Goal: Information Seeking & Learning: Learn about a topic

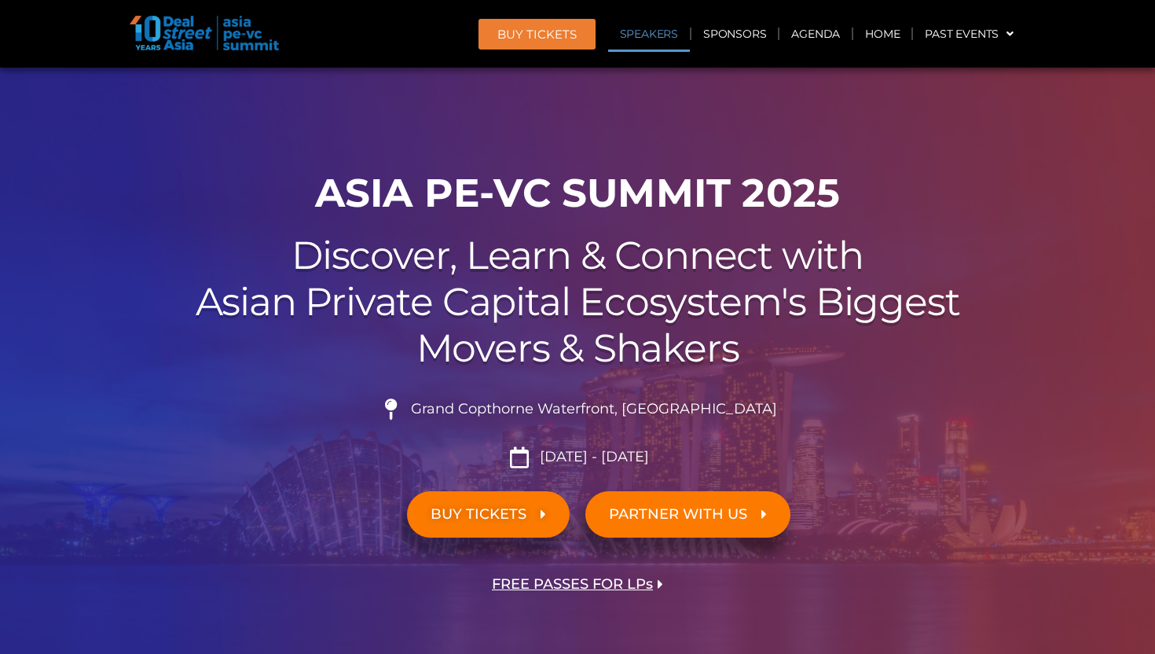
scroll to position [6574, 0]
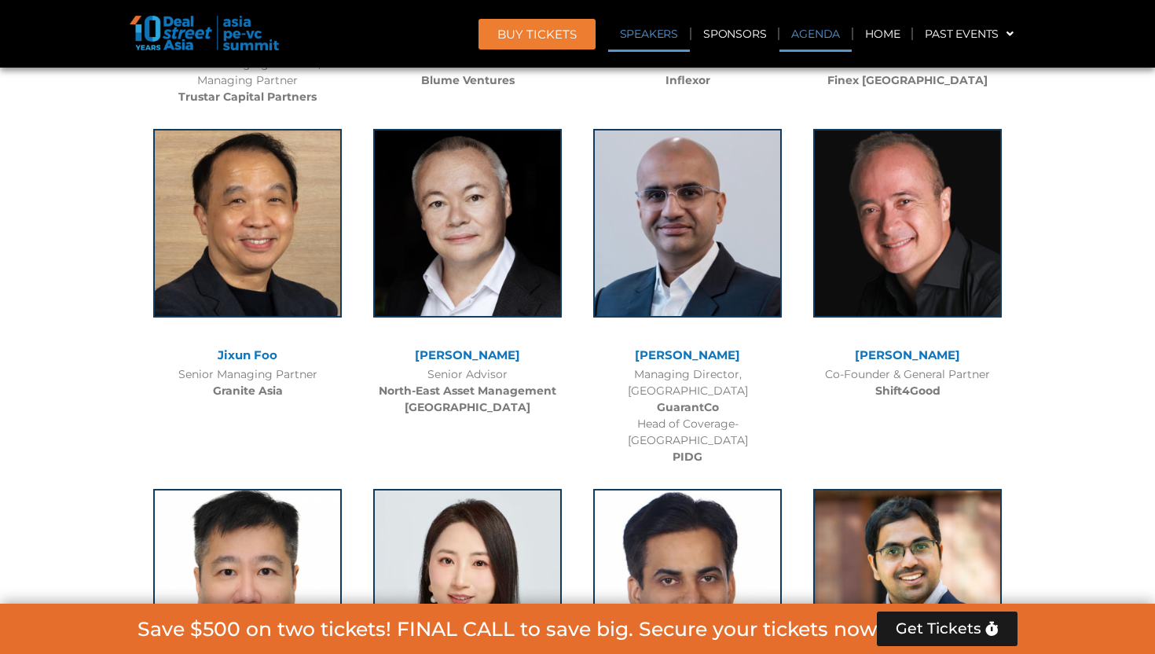
click at [814, 36] on link "Agenda" at bounding box center [815, 34] width 72 height 36
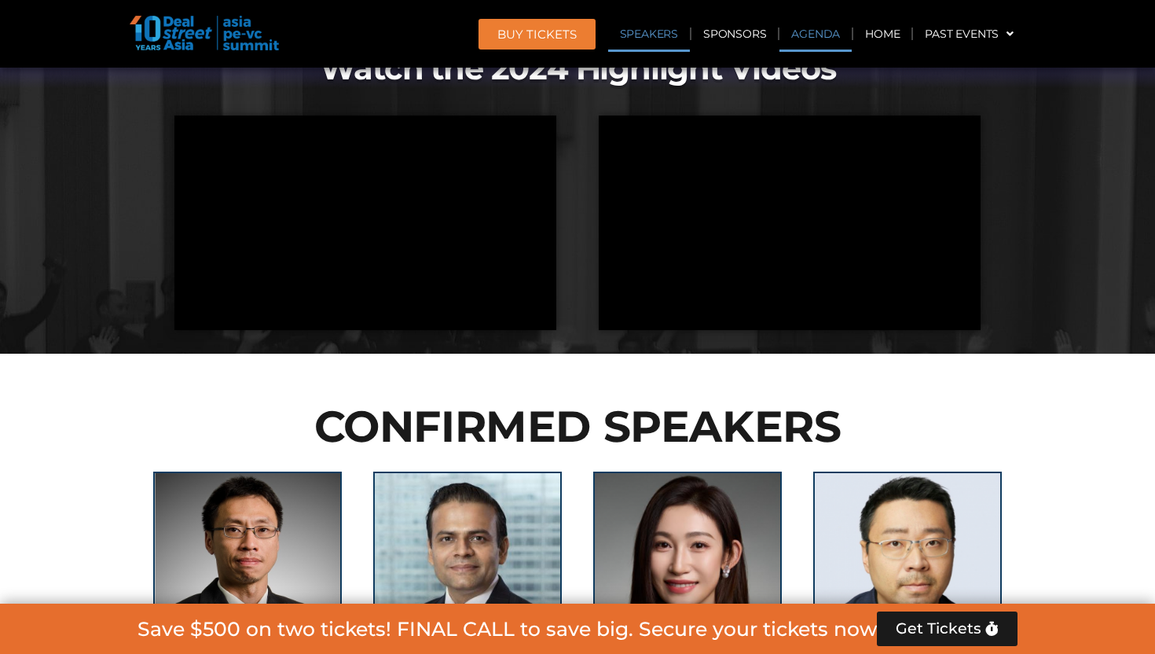
scroll to position [835, 0]
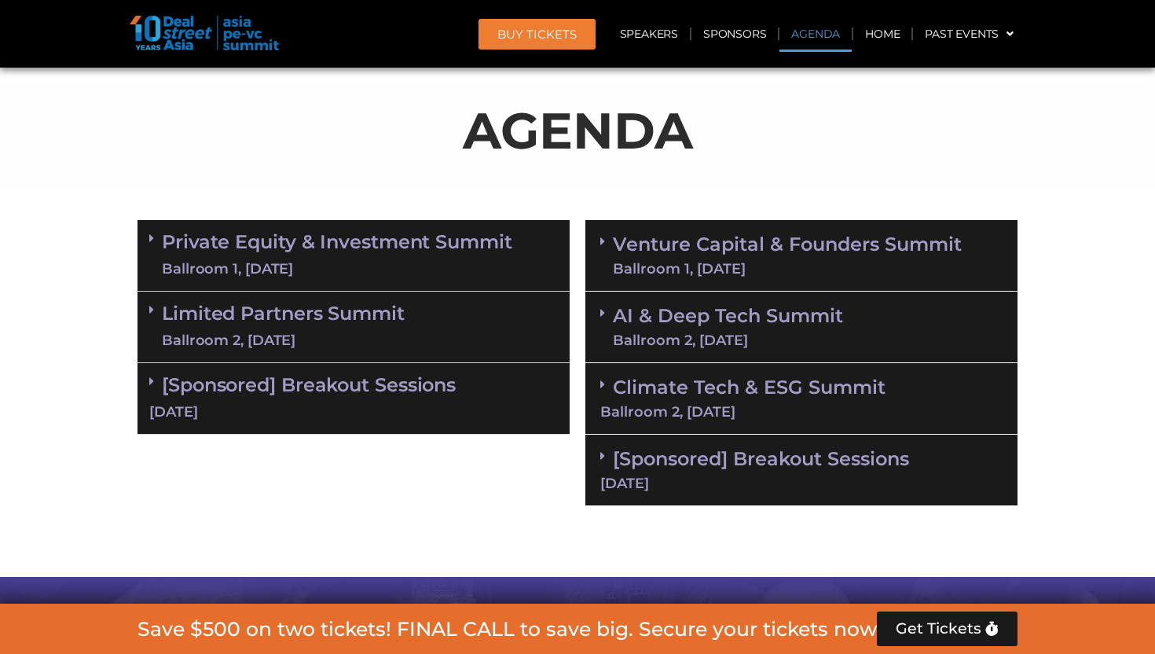
click at [418, 237] on link "Private Equity & Investment Summit Ballroom 1, [DATE]" at bounding box center [337, 255] width 350 height 47
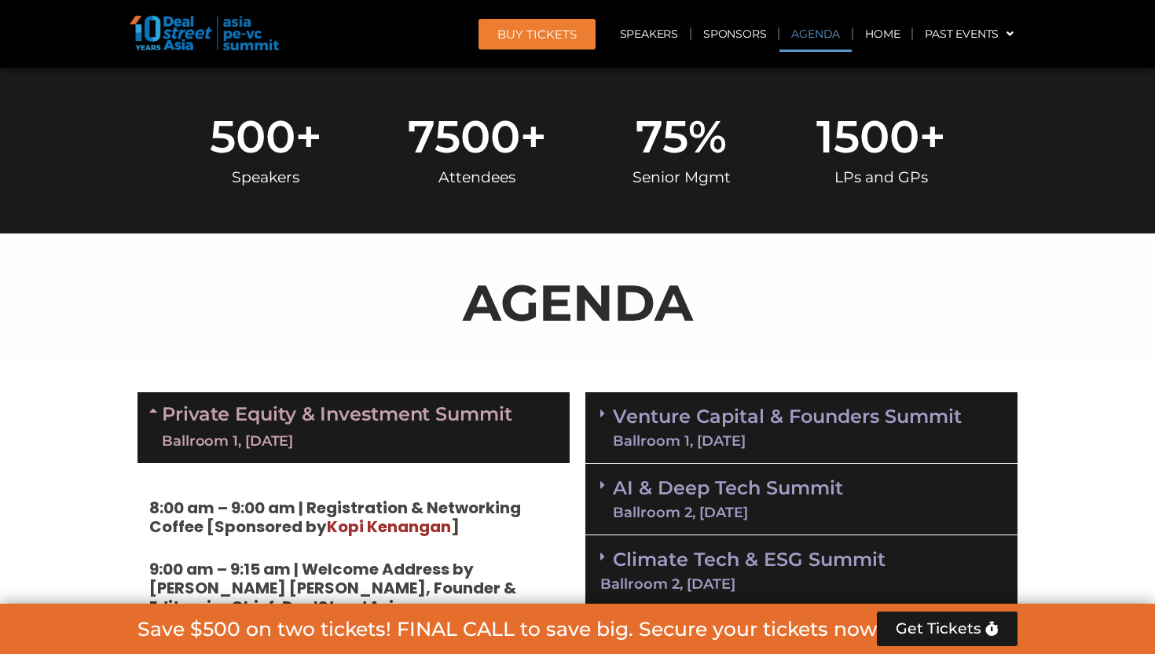
scroll to position [763, 0]
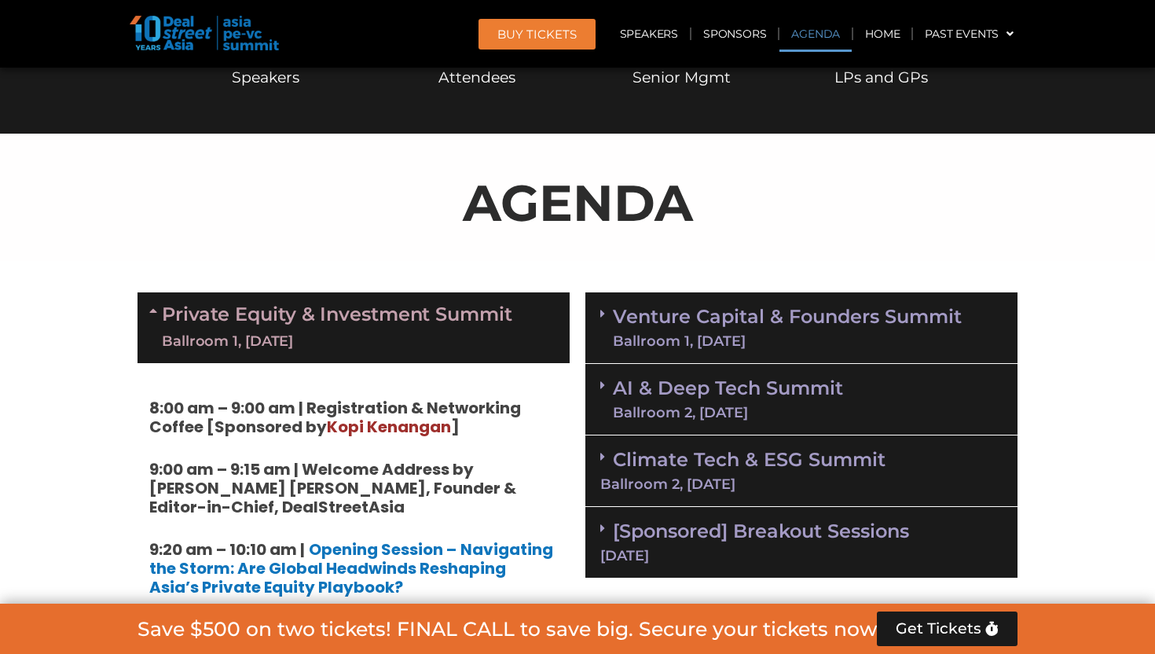
click at [394, 304] on link "Private Equity & Investment Summit Ballroom 1, [DATE]" at bounding box center [337, 327] width 350 height 47
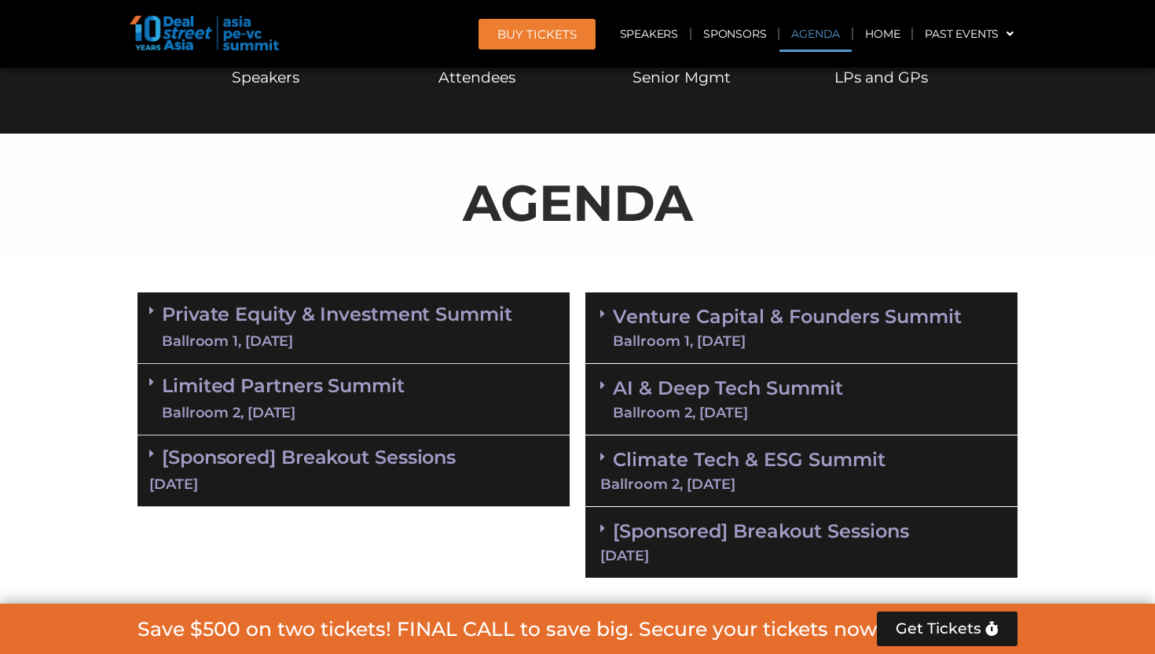
click at [350, 419] on div "Ballroom 2, [DATE]" at bounding box center [283, 413] width 243 height 20
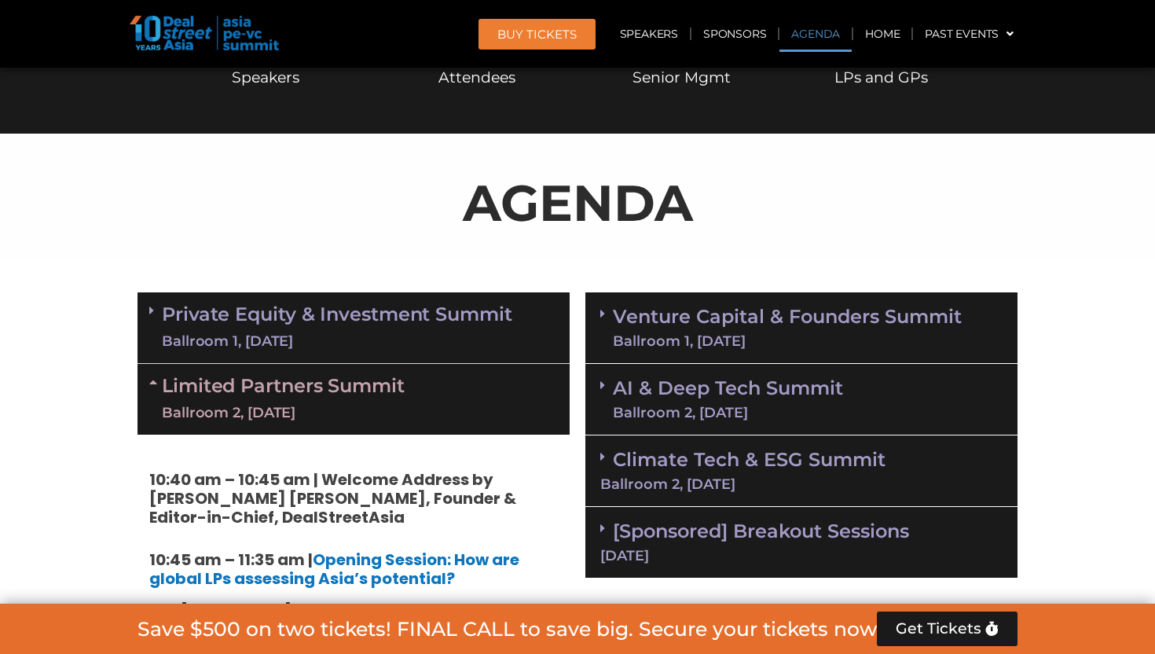
click at [352, 415] on div "Ballroom 2, [DATE]" at bounding box center [283, 413] width 243 height 20
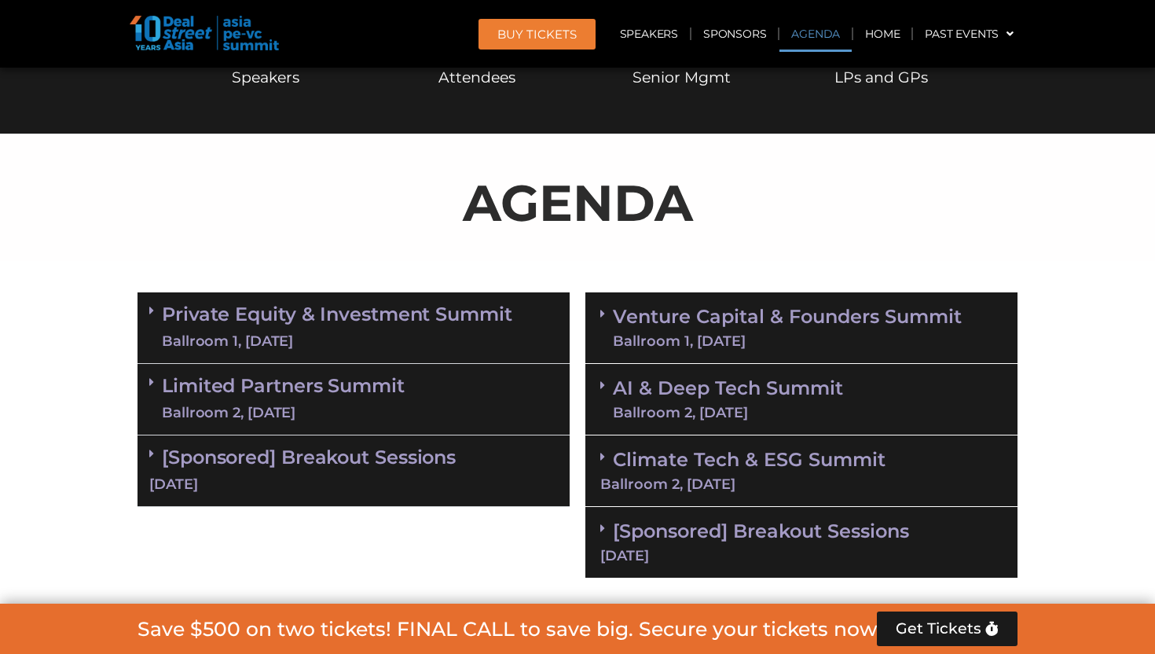
click at [352, 415] on div "Ballroom 2, [DATE]" at bounding box center [283, 413] width 243 height 20
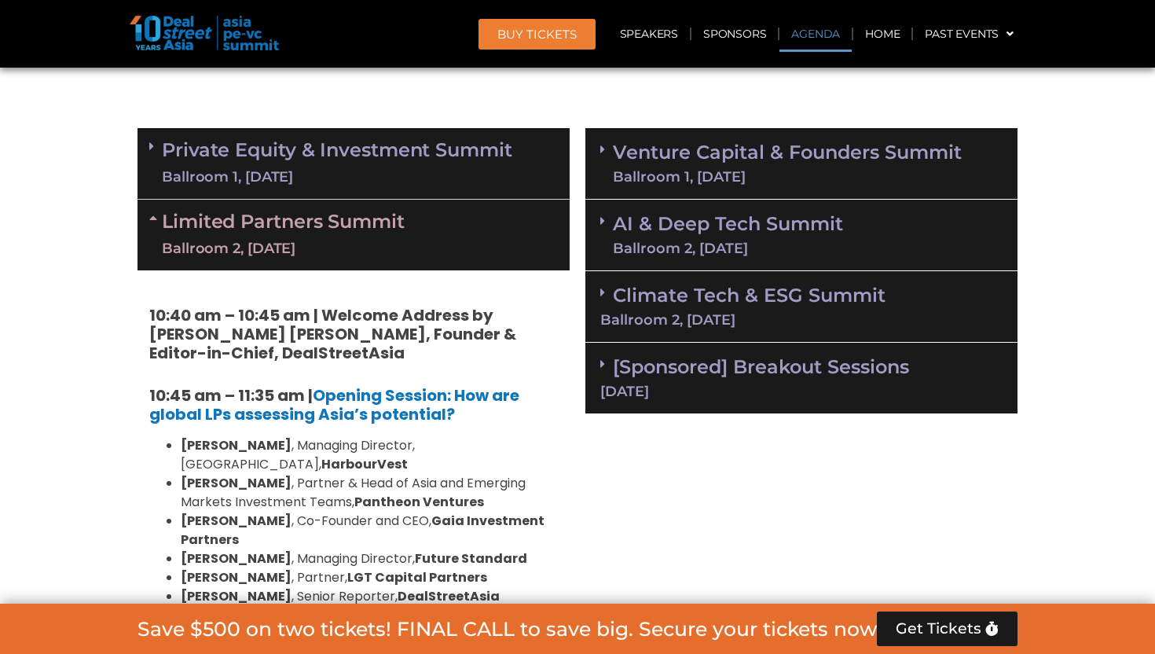
scroll to position [929, 0]
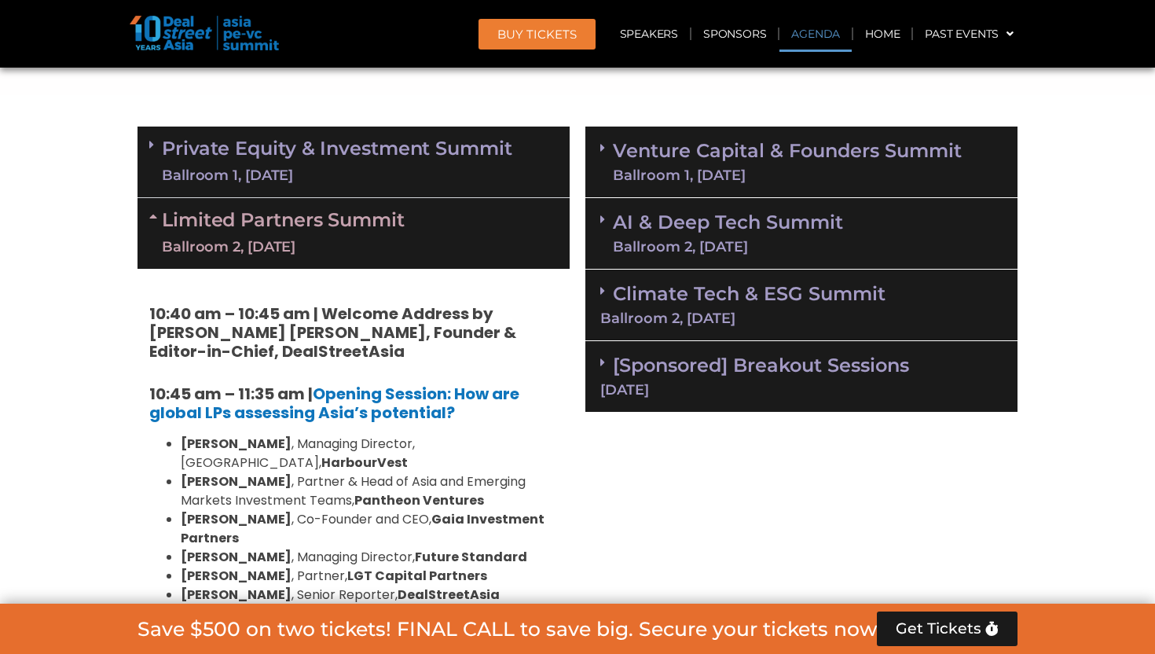
click at [353, 241] on div "Ballroom 2, [DATE]" at bounding box center [283, 247] width 243 height 20
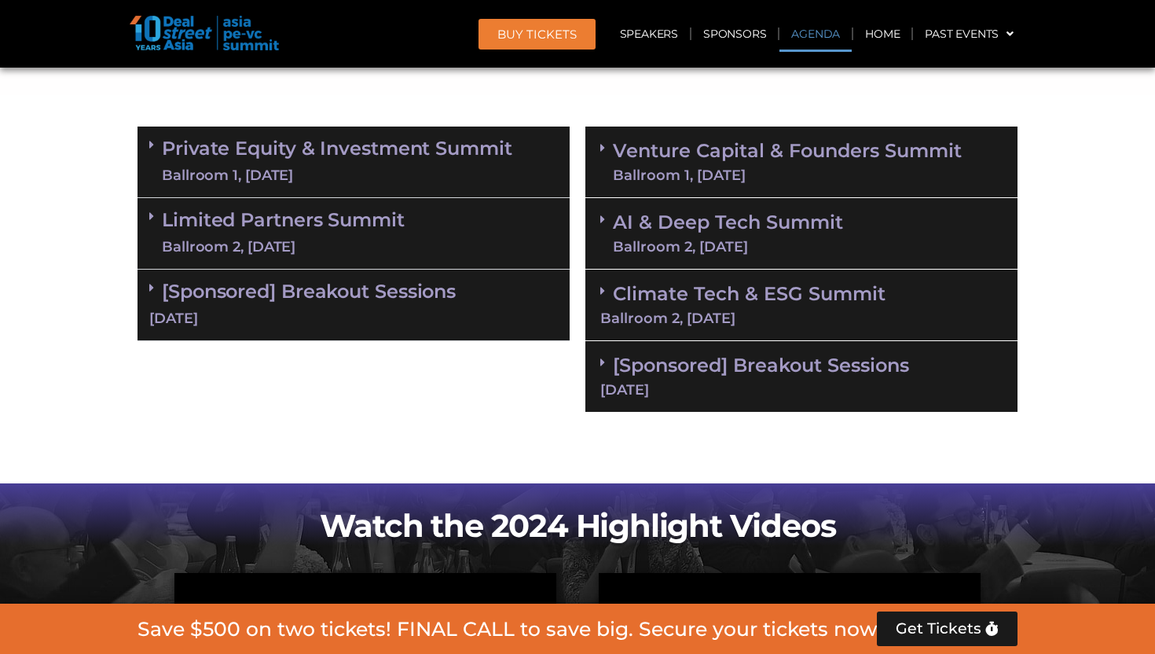
click at [787, 154] on link "Venture Capital & Founders​ Summit Ballroom 1, [DATE]" at bounding box center [787, 161] width 349 height 41
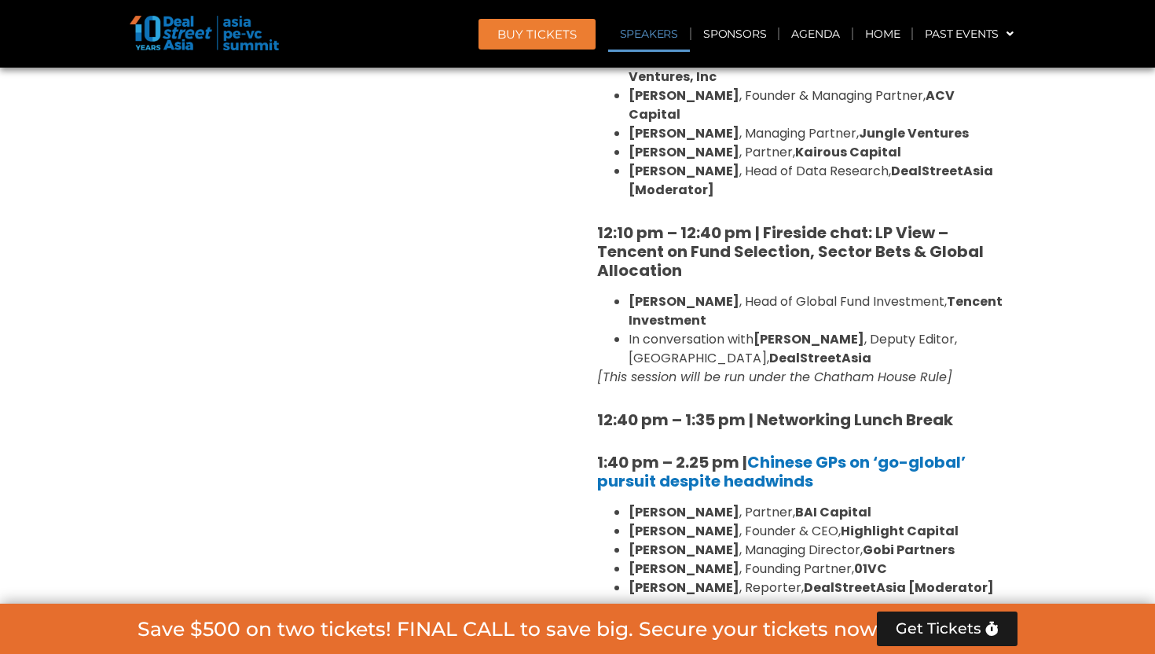
scroll to position [1742, 0]
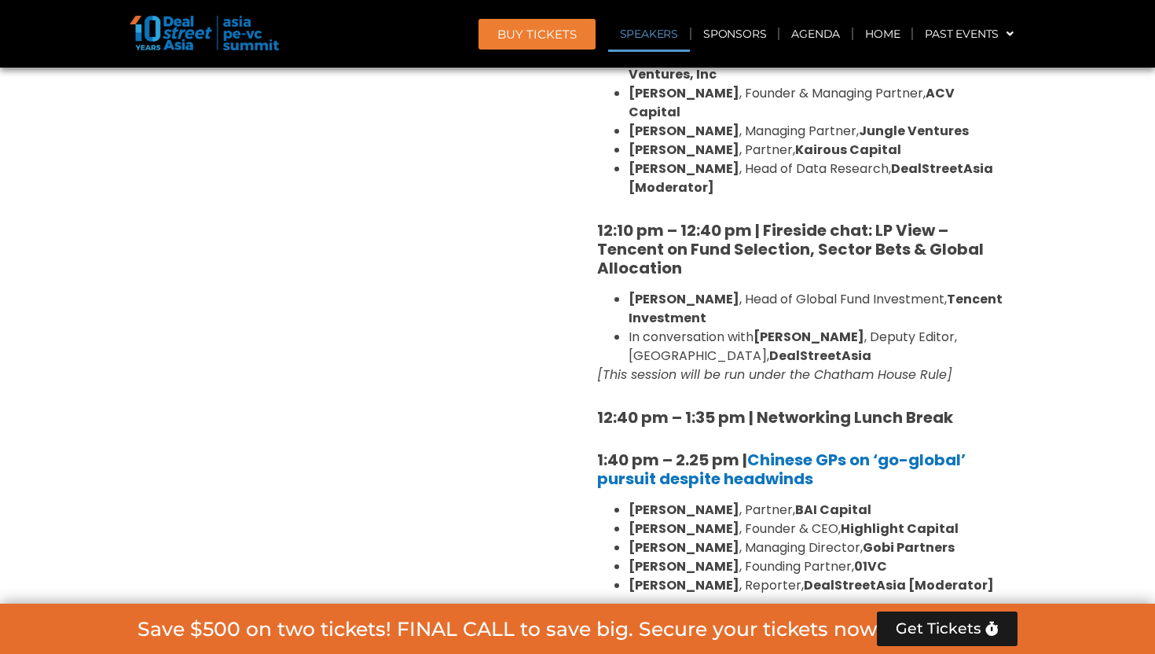
click at [1088, 312] on section "Private Equity & Investment Summit Ballroom 1, [DATE] 8:00 am – 9:00 am | Regis…" at bounding box center [577, 594] width 1155 height 2577
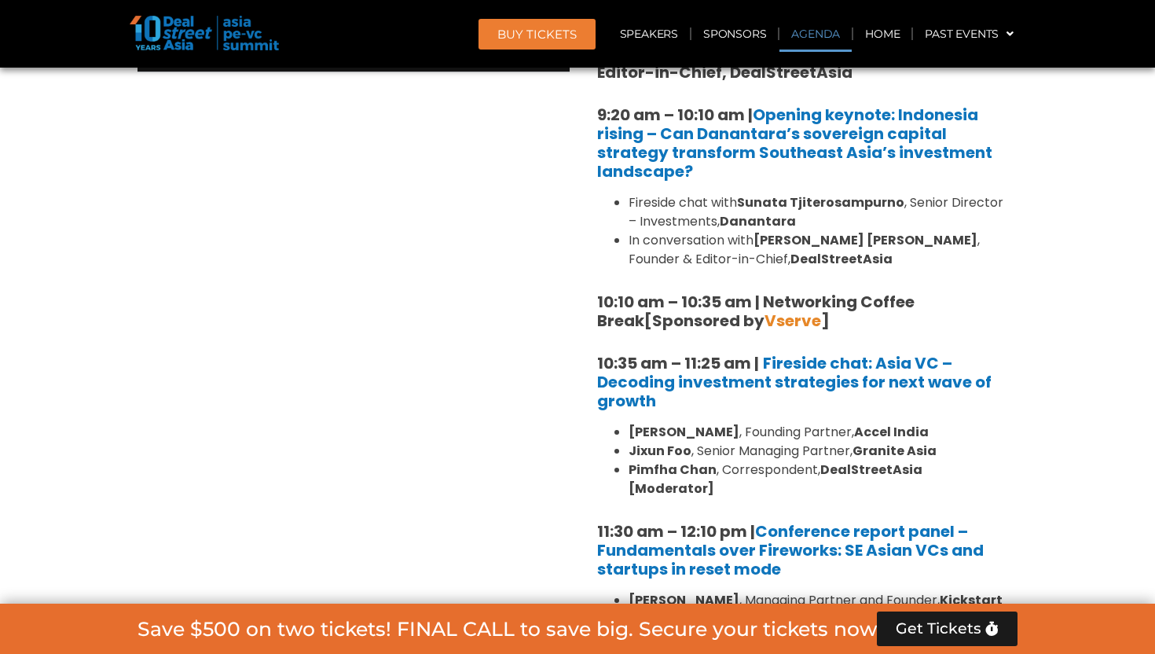
scroll to position [907, 0]
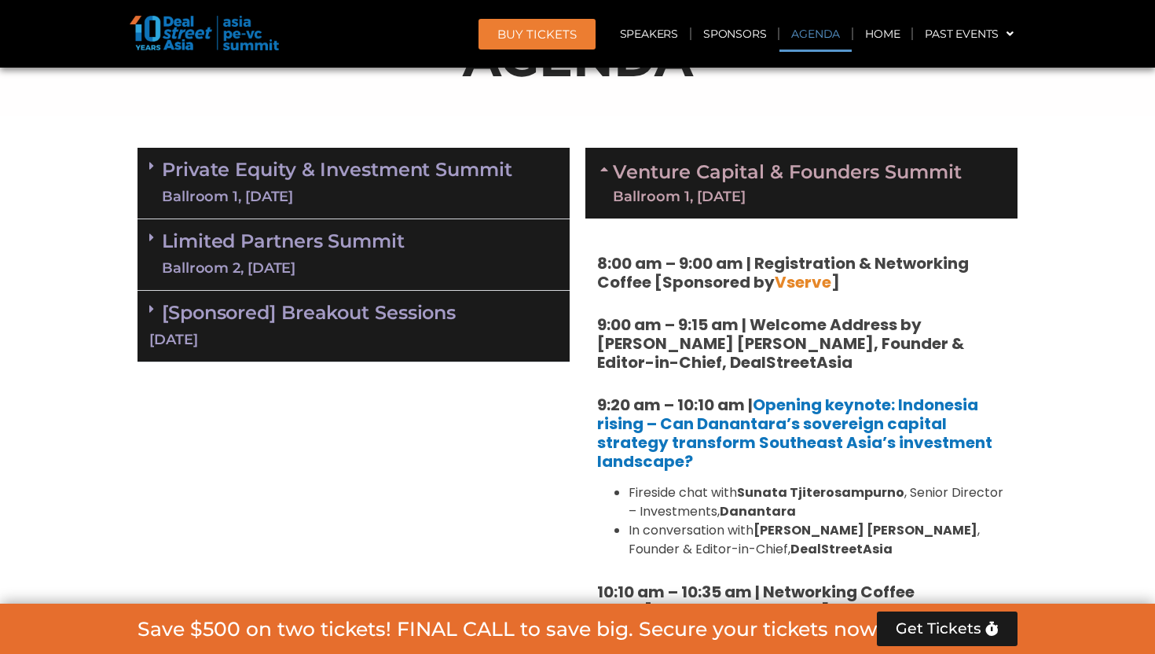
click at [714, 195] on div "Ballroom 1, [DATE]" at bounding box center [787, 196] width 349 height 14
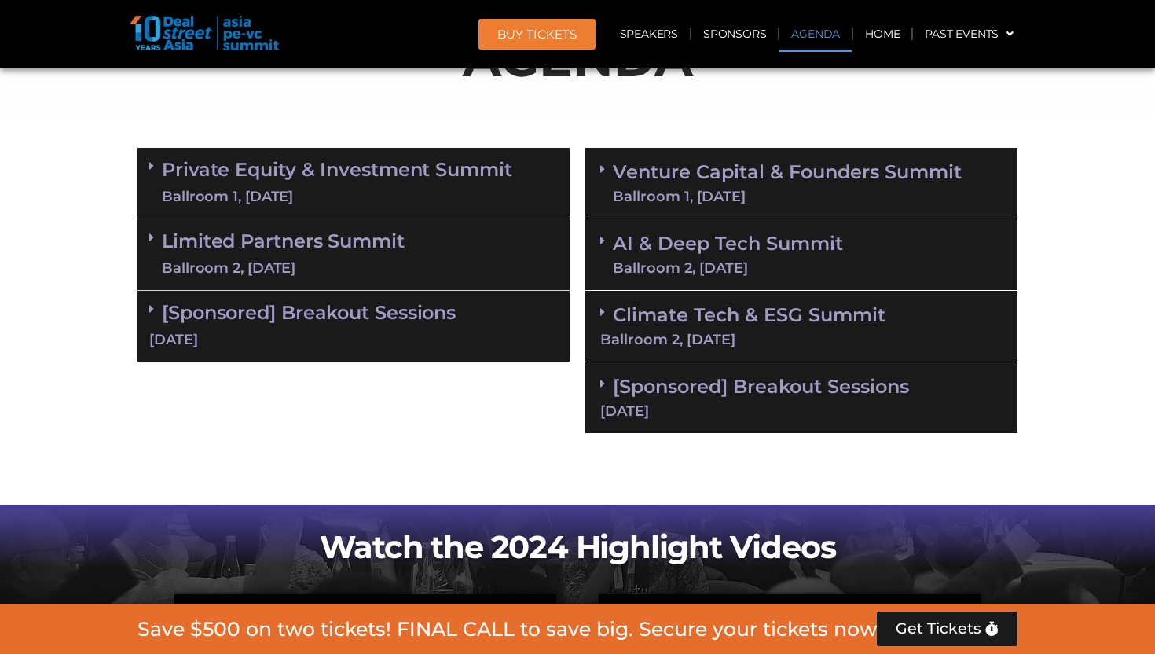
click at [691, 244] on link "AI & Deep Tech Summit Ballroom 2, [DATE]" at bounding box center [728, 254] width 230 height 41
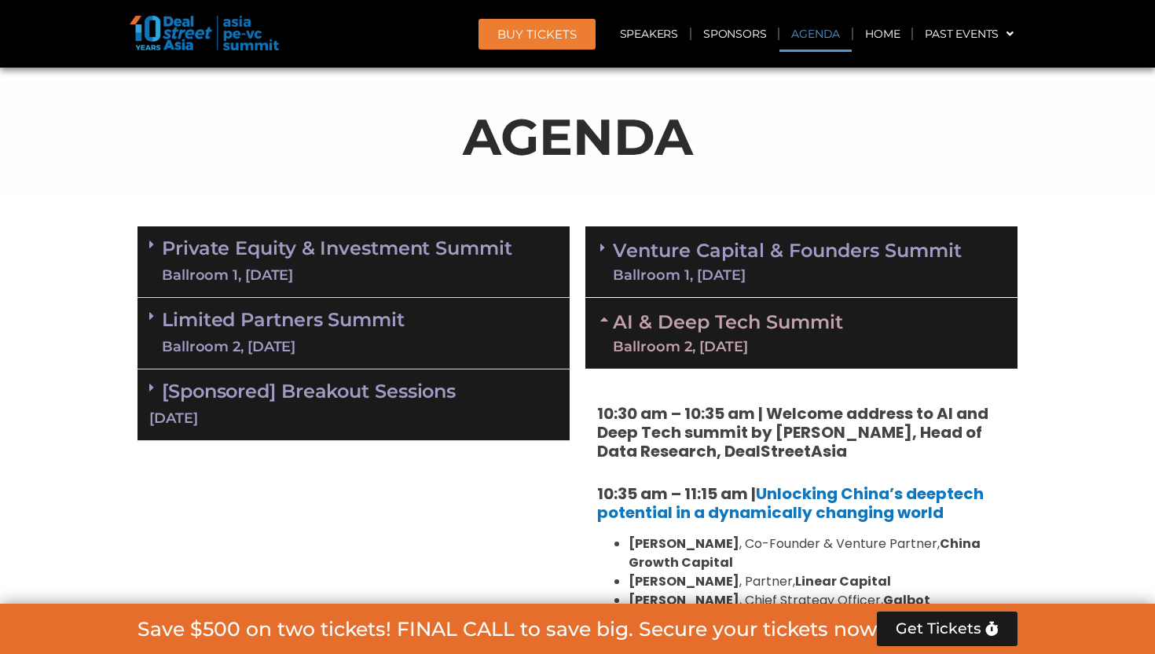
scroll to position [769, 0]
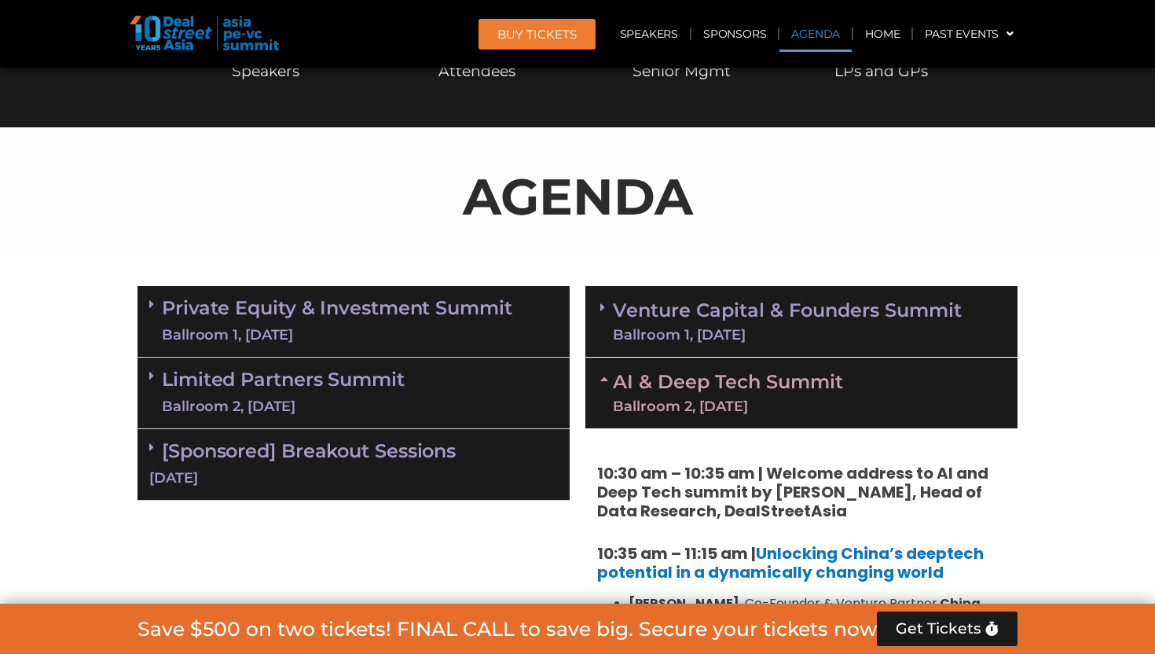
click at [699, 404] on div "Ballroom 2, [DATE]" at bounding box center [728, 406] width 230 height 14
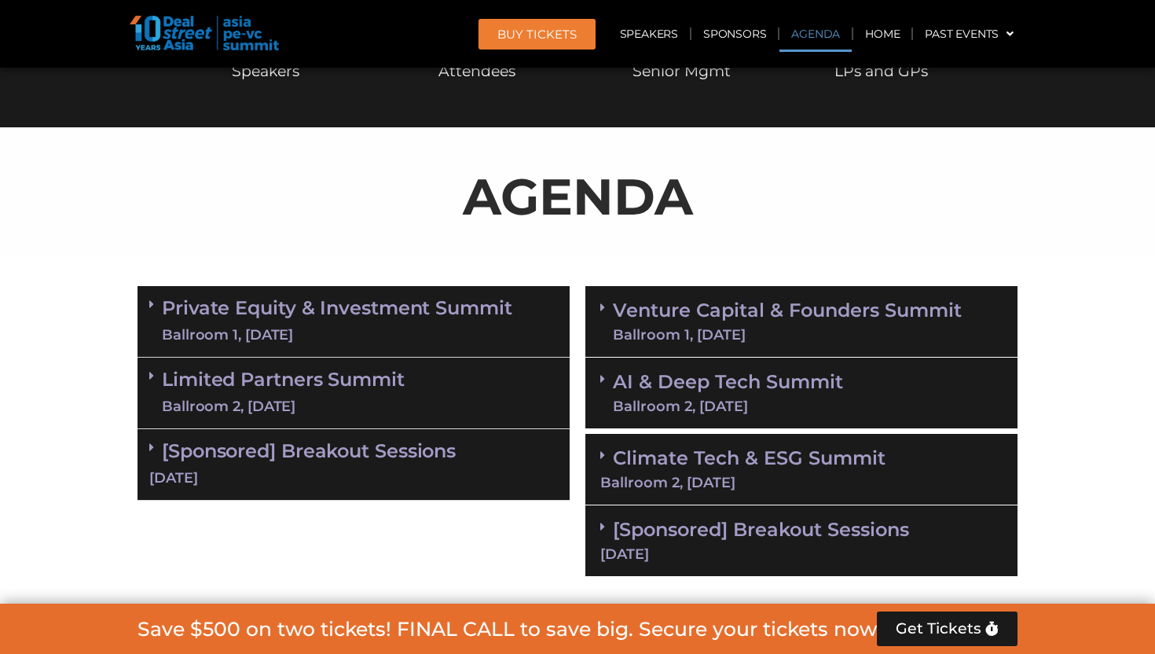
click at [352, 317] on link "Private Equity & Investment Summit Ballroom 1, [DATE]" at bounding box center [337, 321] width 350 height 47
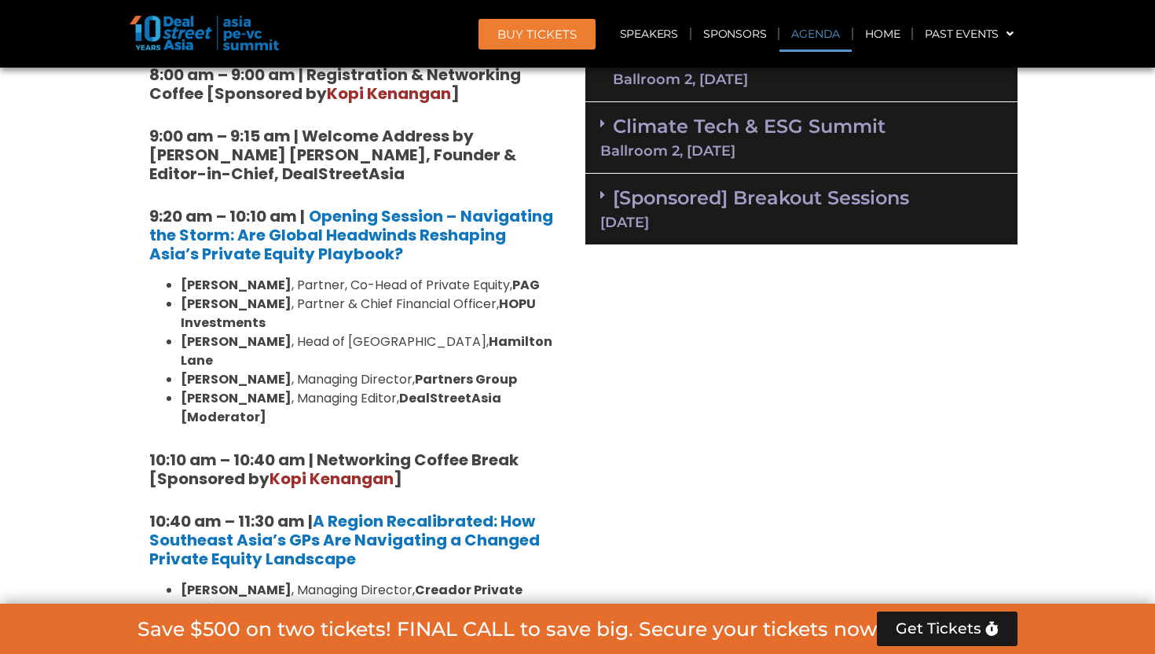
scroll to position [1097, 0]
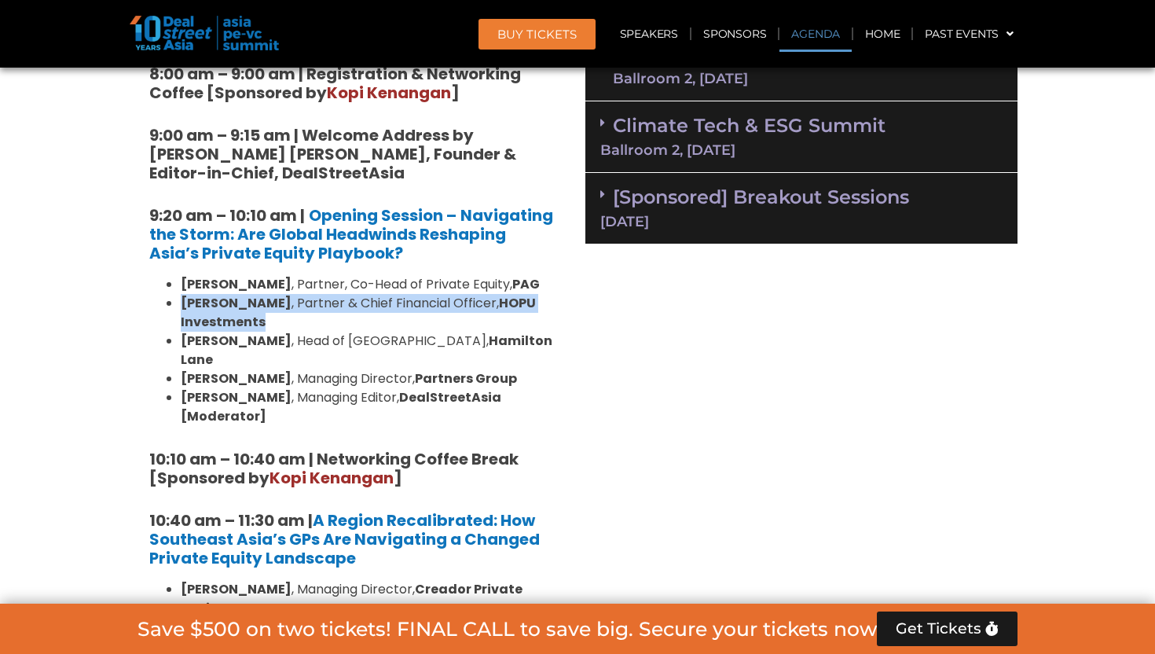
copy li "[PERSON_NAME] , Partner & Chief Financial Officer, HOPU Investments"
drag, startPoint x: 320, startPoint y: 318, endPoint x: 185, endPoint y: 306, distance: 135.7
click at [183, 306] on li "[PERSON_NAME] , Partner & Chief Financial Officer, HOPU Investments" at bounding box center [369, 313] width 377 height 38
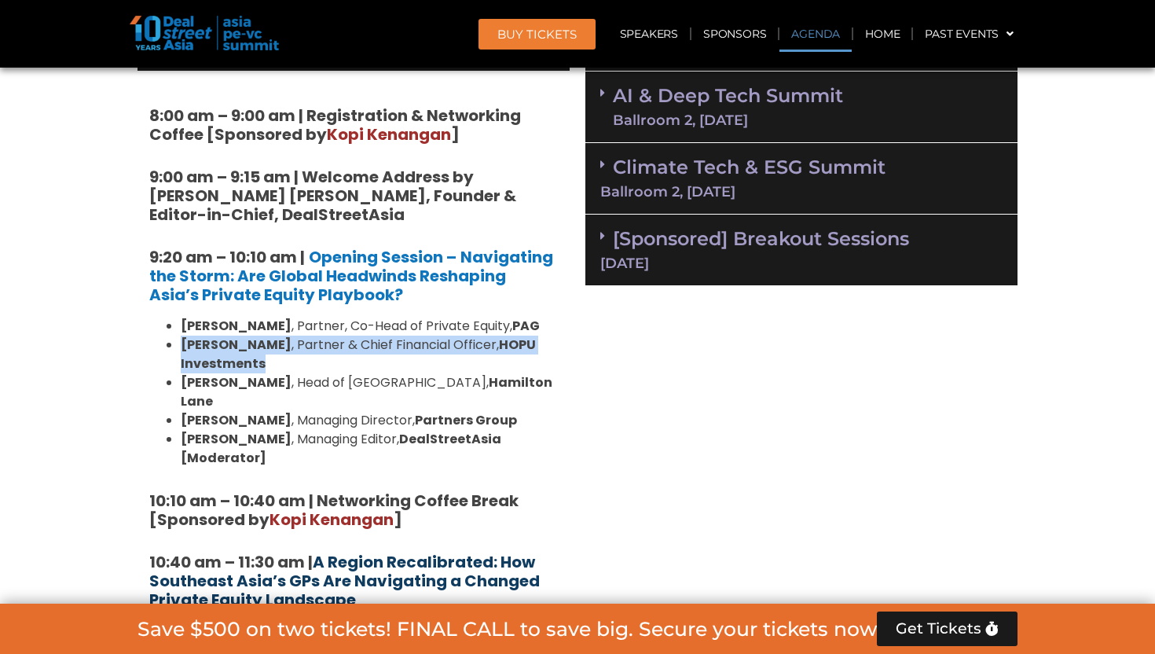
scroll to position [1052, 0]
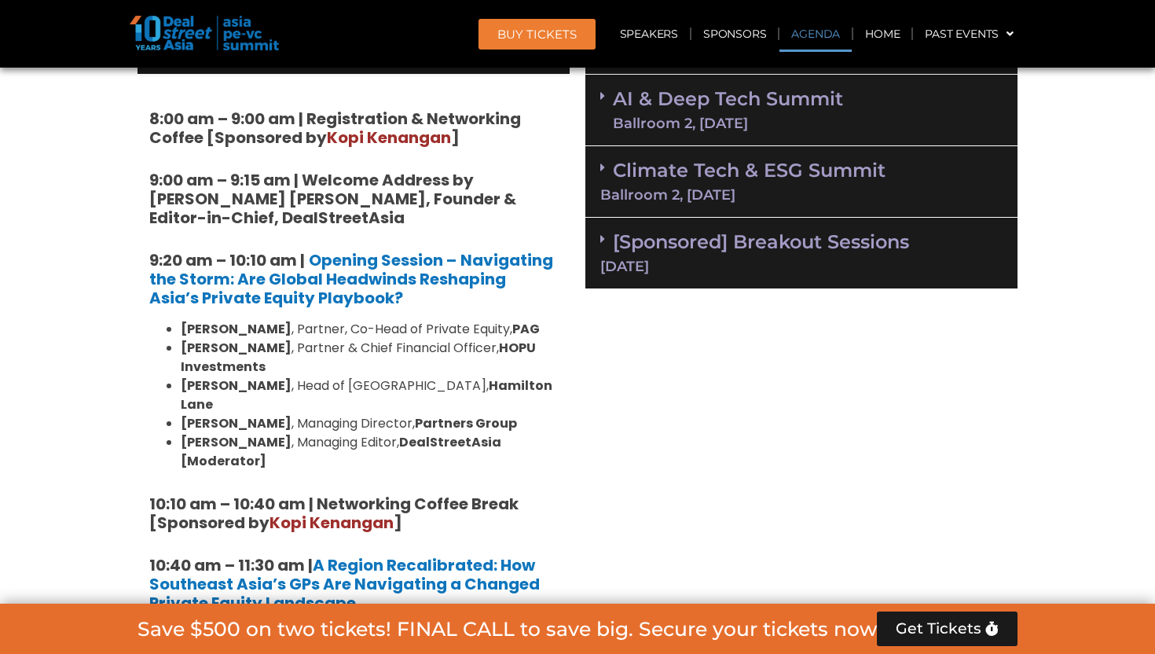
click at [199, 384] on strong "[PERSON_NAME]" at bounding box center [236, 385] width 111 height 18
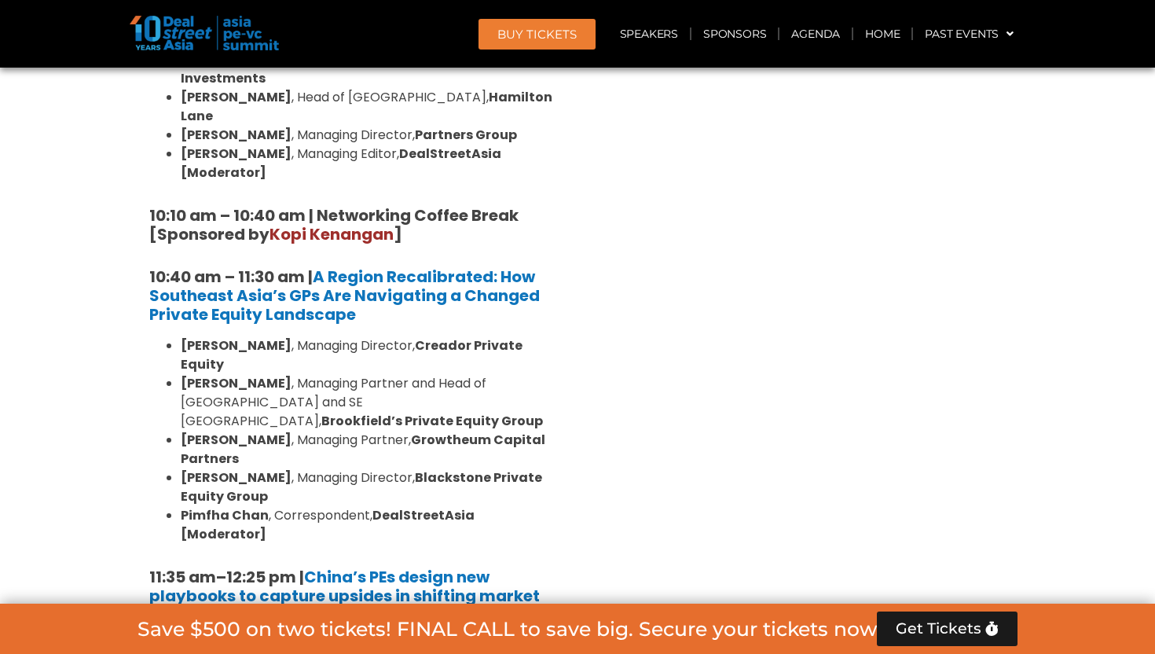
scroll to position [1347, 0]
